Goal: Task Accomplishment & Management: Manage account settings

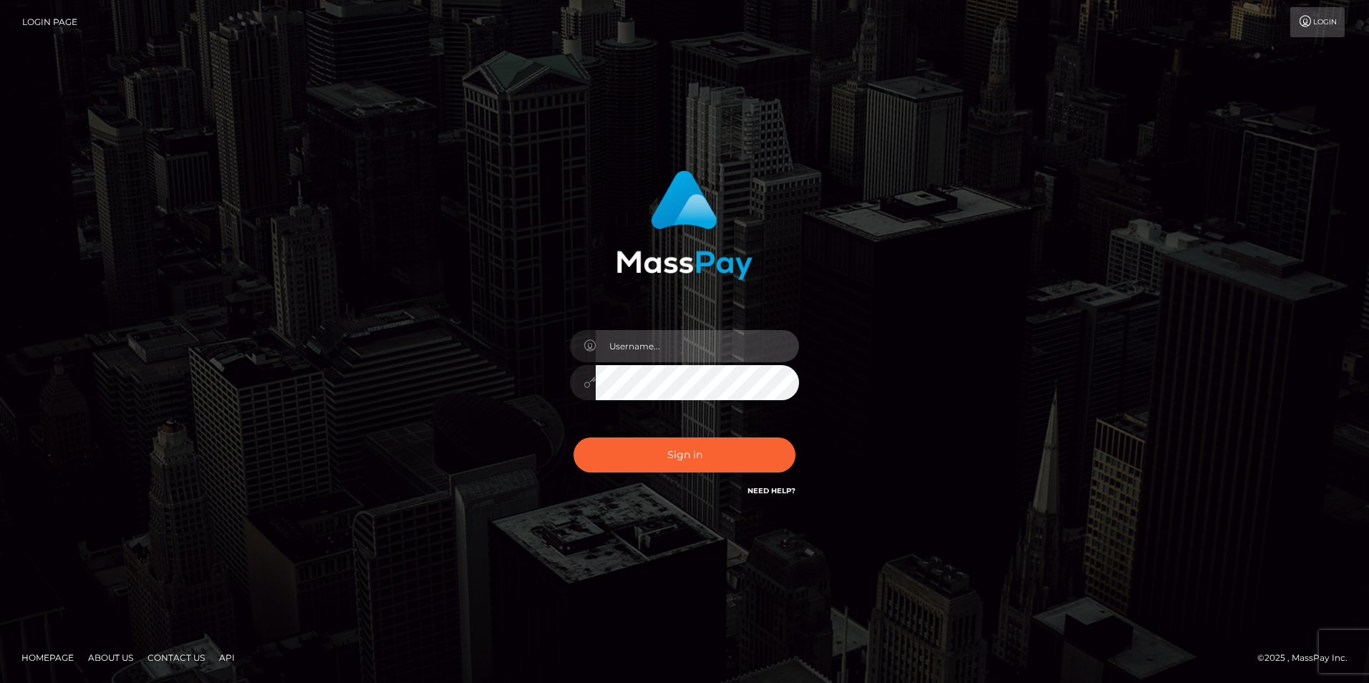
click at [699, 342] on input "text" at bounding box center [697, 346] width 203 height 32
type input "MRL960107@Gmail.com"
click at [573, 437] on button "Sign in" at bounding box center [684, 454] width 222 height 35
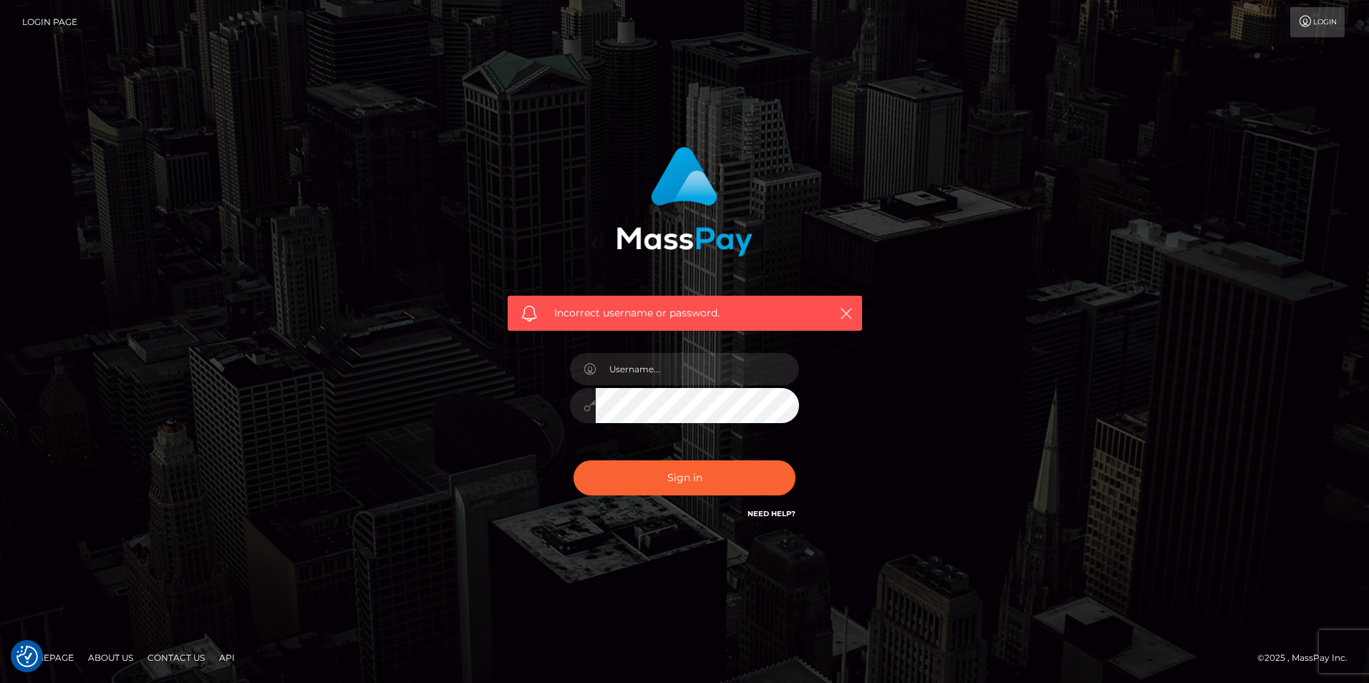
click at [747, 515] on link "Need Help?" at bounding box center [771, 513] width 48 height 9
click at [702, 374] on input "text" at bounding box center [697, 369] width 203 height 32
type input "MichelleWP"
click at [573, 460] on button "Sign in" at bounding box center [684, 477] width 222 height 35
drag, startPoint x: 700, startPoint y: 384, endPoint x: 706, endPoint y: 367, distance: 18.1
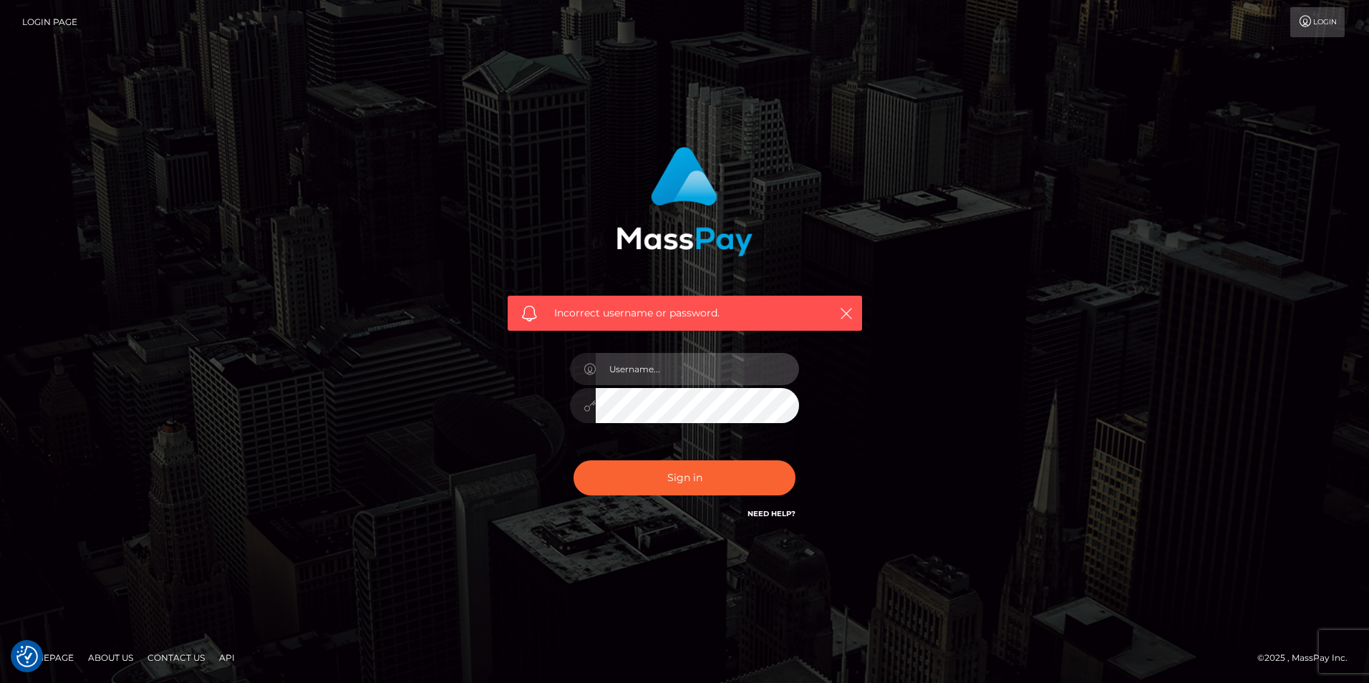
click at [700, 384] on input "text" at bounding box center [697, 369] width 203 height 32
type input "MichelleLinn1350"
click at [573, 460] on button "Sign in" at bounding box center [684, 477] width 222 height 35
click at [689, 367] on input "text" at bounding box center [697, 369] width 203 height 32
type input "ShellWP"
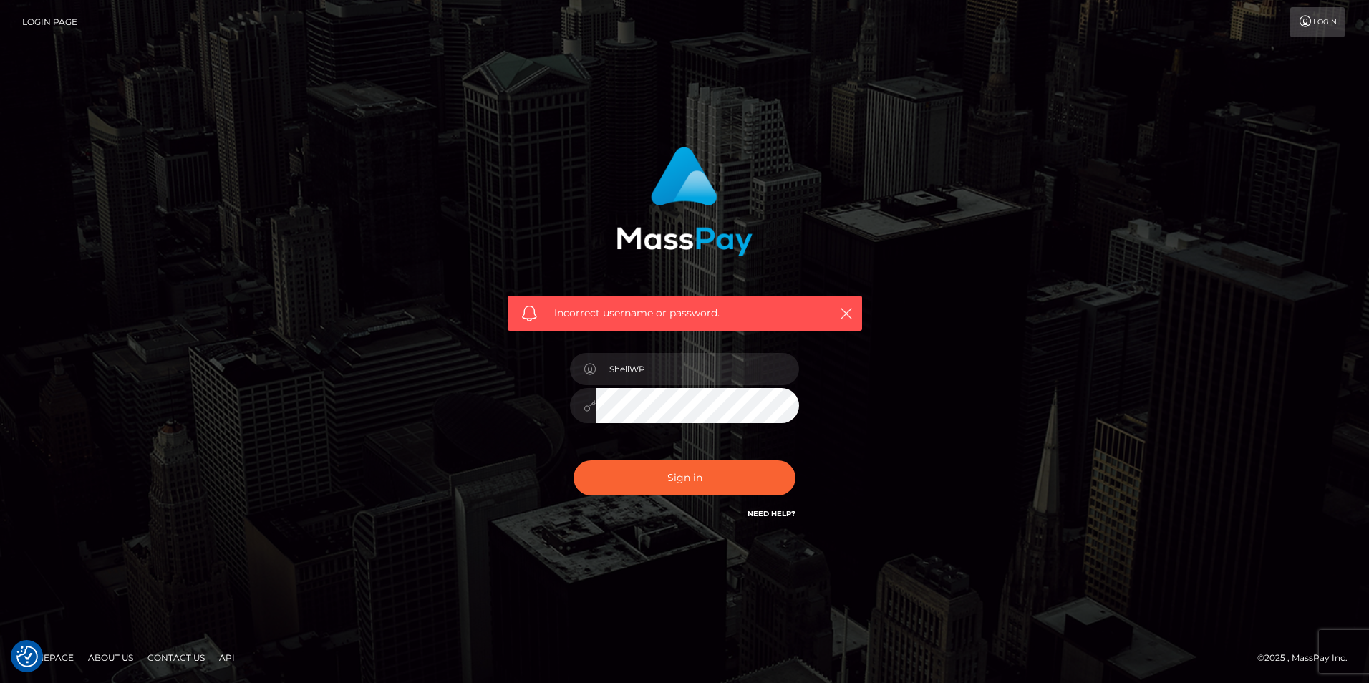
click at [573, 460] on button "Sign in" at bounding box center [684, 477] width 222 height 35
click at [785, 509] on link "Need Help?" at bounding box center [771, 513] width 48 height 9
